Goal: Navigation & Orientation: Find specific page/section

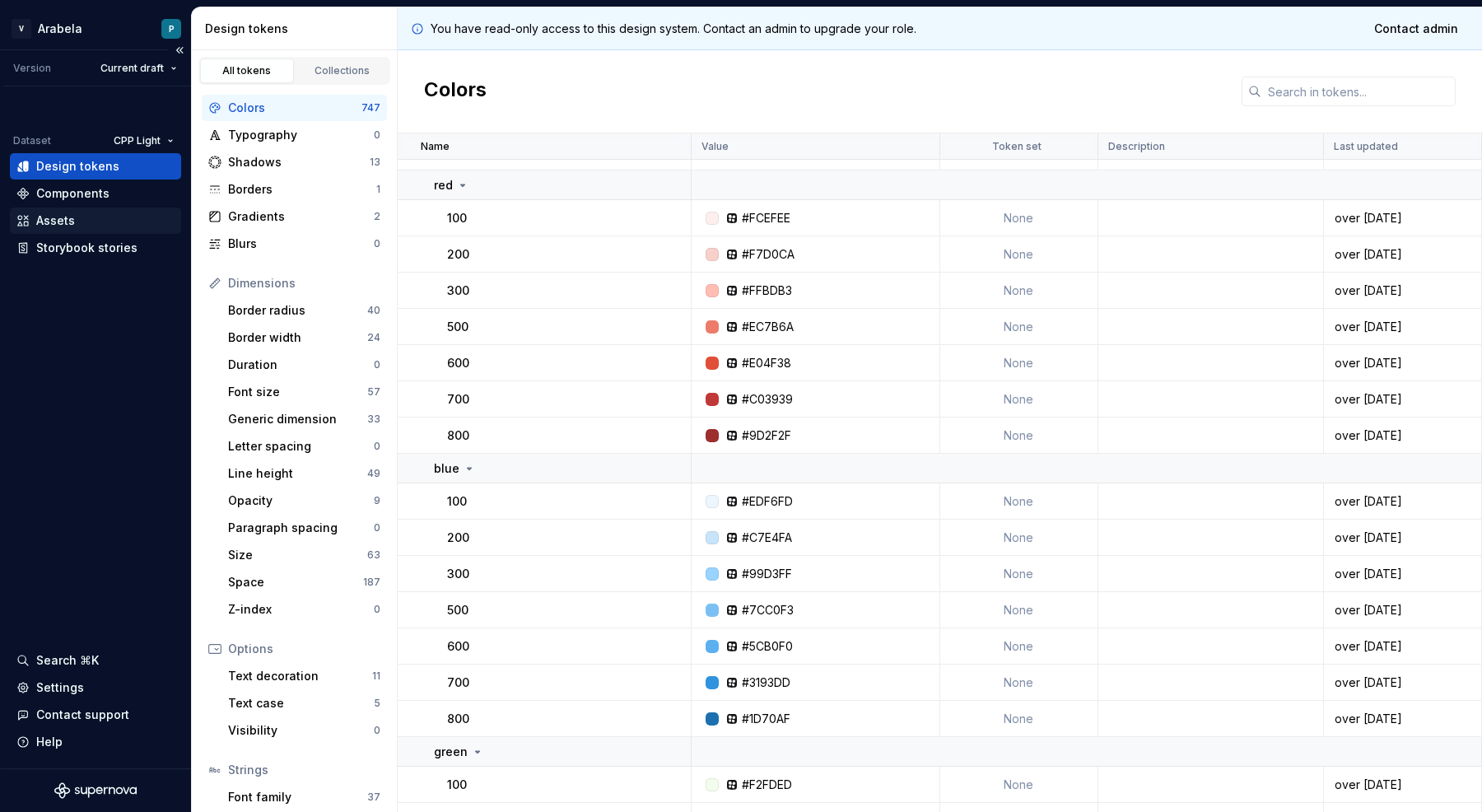
click at [54, 218] on div "Assets" at bounding box center [55, 220] width 39 height 16
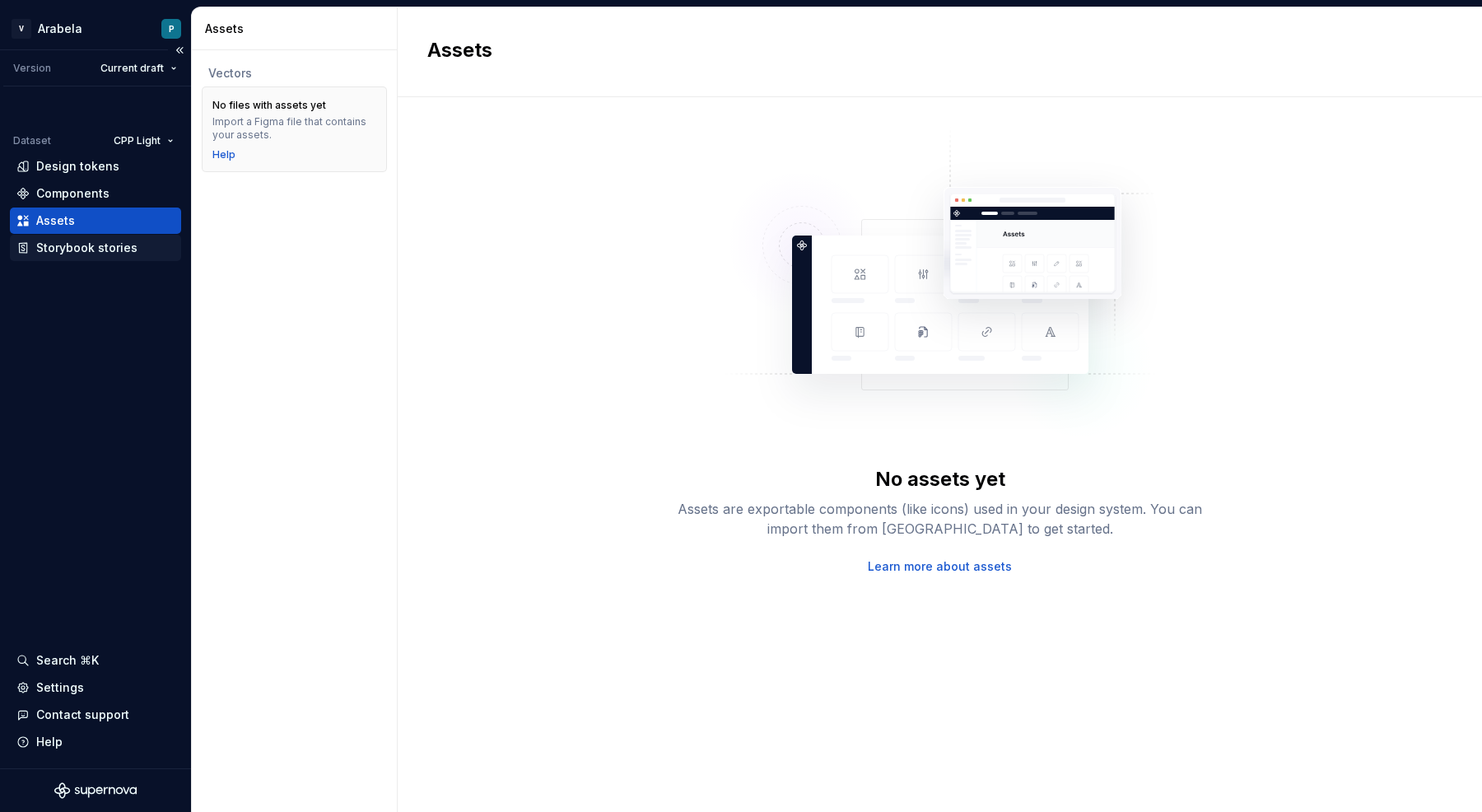
click at [68, 244] on div "Storybook stories" at bounding box center [87, 248] width 102 height 16
